Goal: Information Seeking & Learning: Learn about a topic

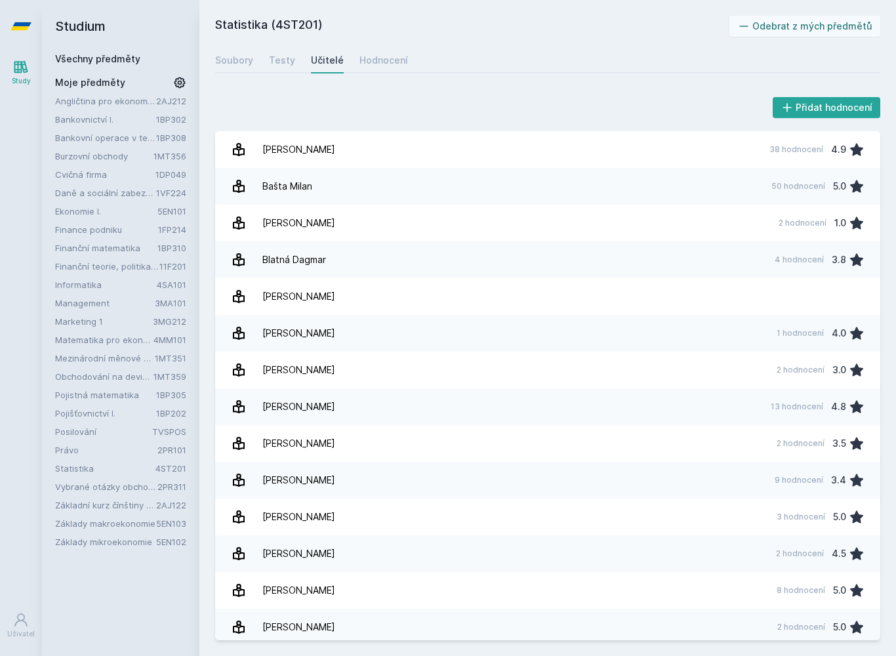
click at [93, 355] on link "Mezinárodní měnové a finanční instituce" at bounding box center [105, 358] width 100 height 13
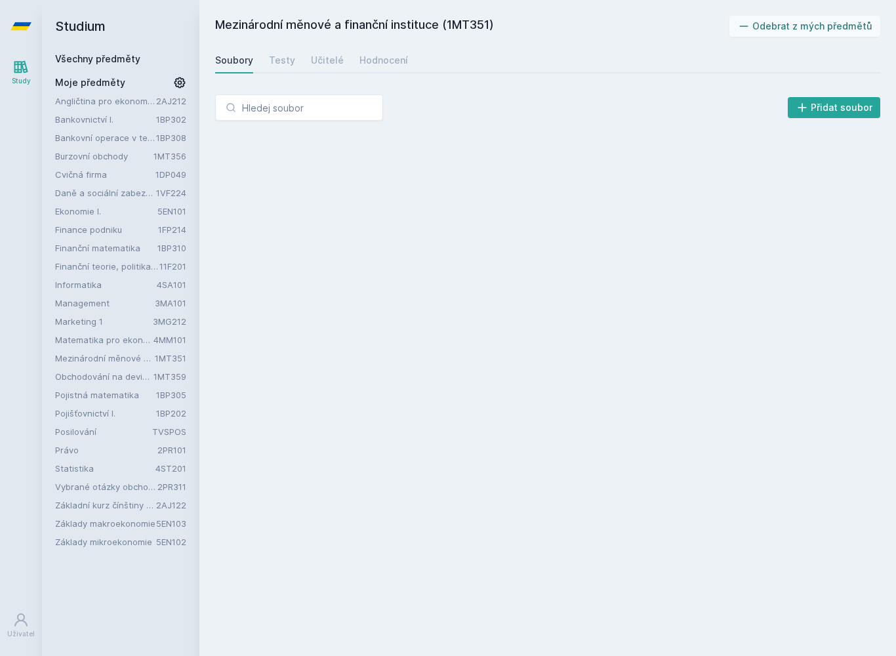
click at [8, 66] on link "Study" at bounding box center [21, 72] width 37 height 40
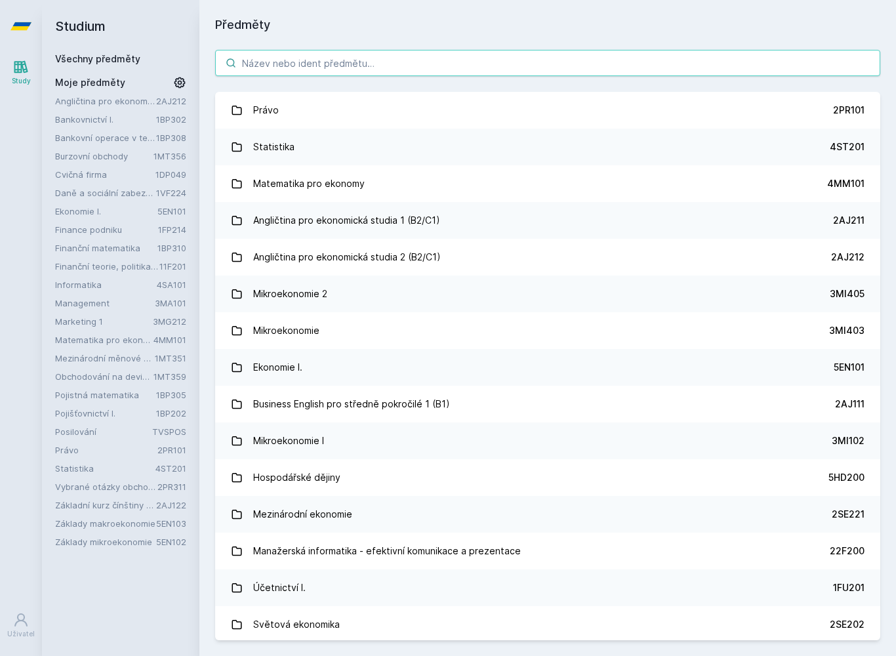
click at [559, 64] on input "search" at bounding box center [547, 63] width 665 height 26
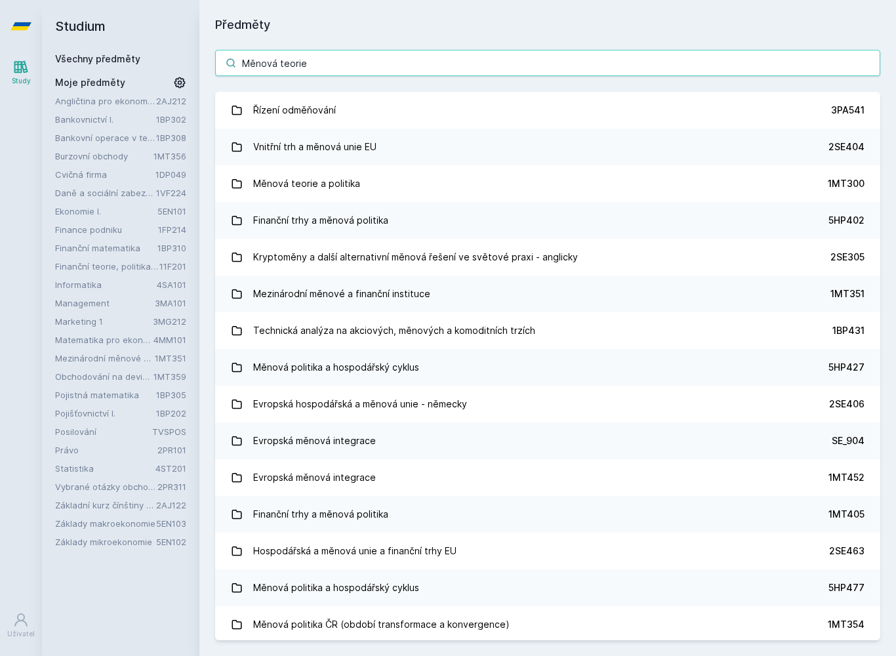
type input "Měnová teorie"
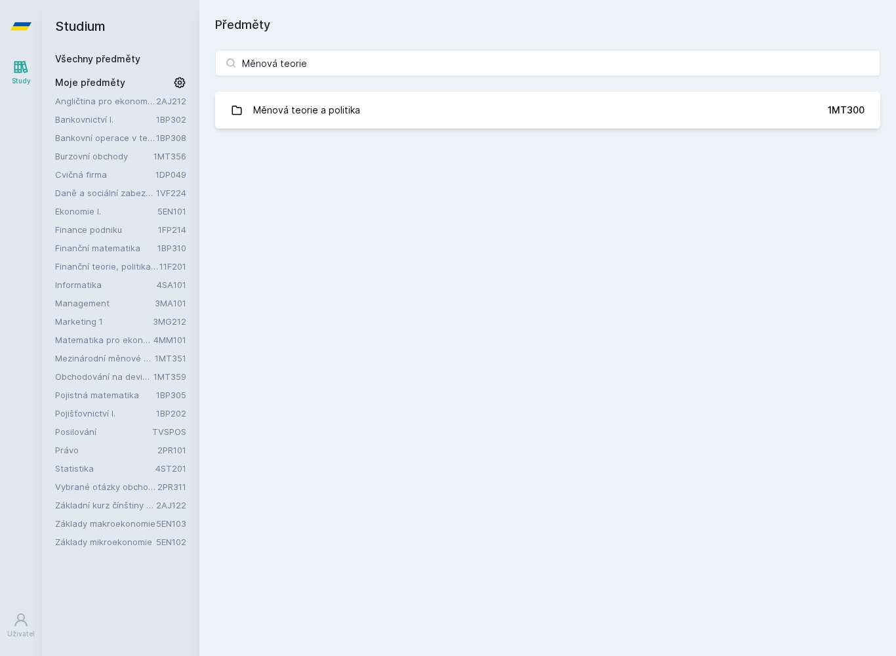
click at [706, 96] on link "Měnová teorie a politika 1MT300" at bounding box center [547, 110] width 665 height 37
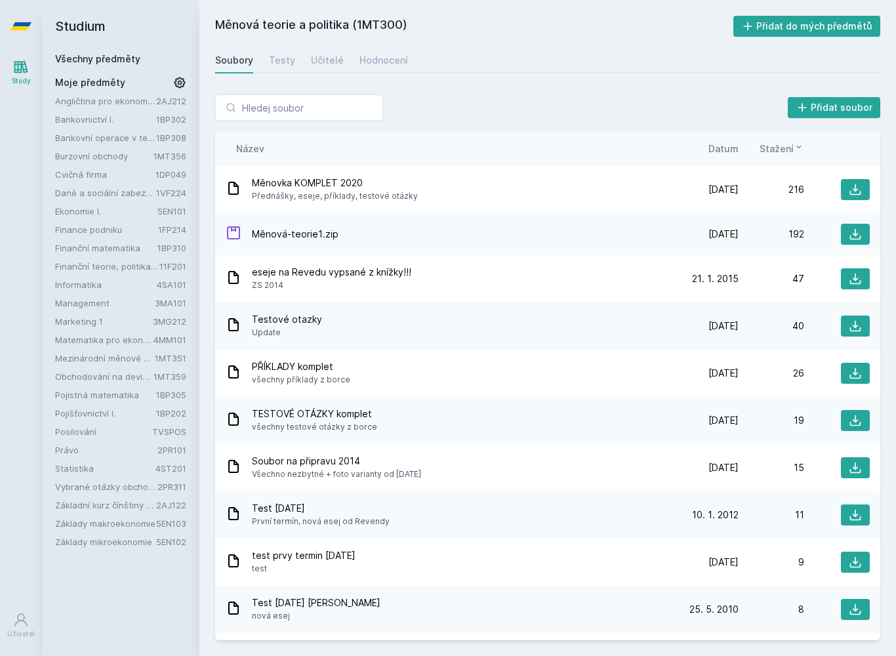
click at [386, 63] on div "Hodnocení" at bounding box center [383, 60] width 49 height 13
